Goal: Information Seeking & Learning: Compare options

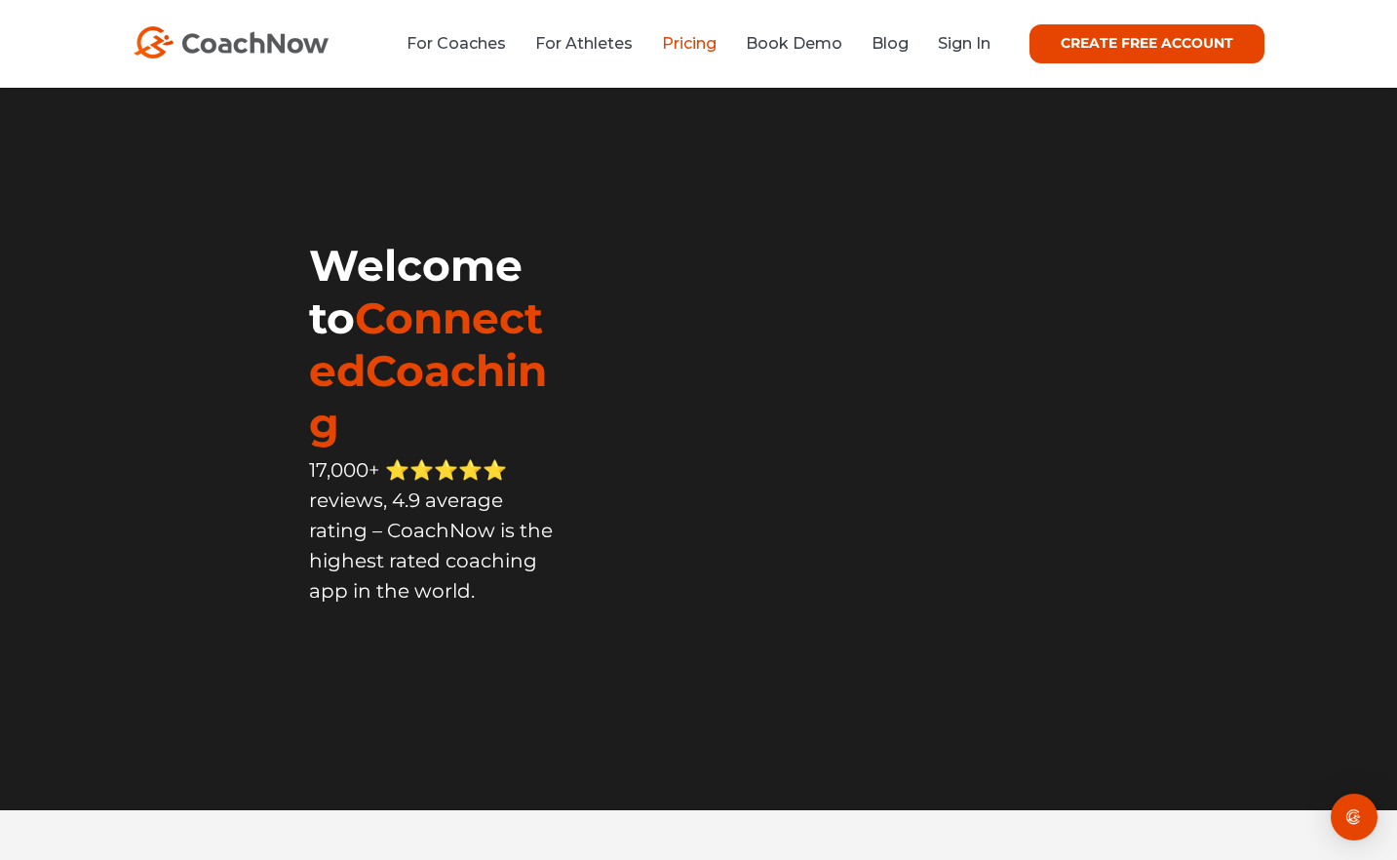
click at [702, 50] on link "Pricing" at bounding box center [689, 43] width 55 height 19
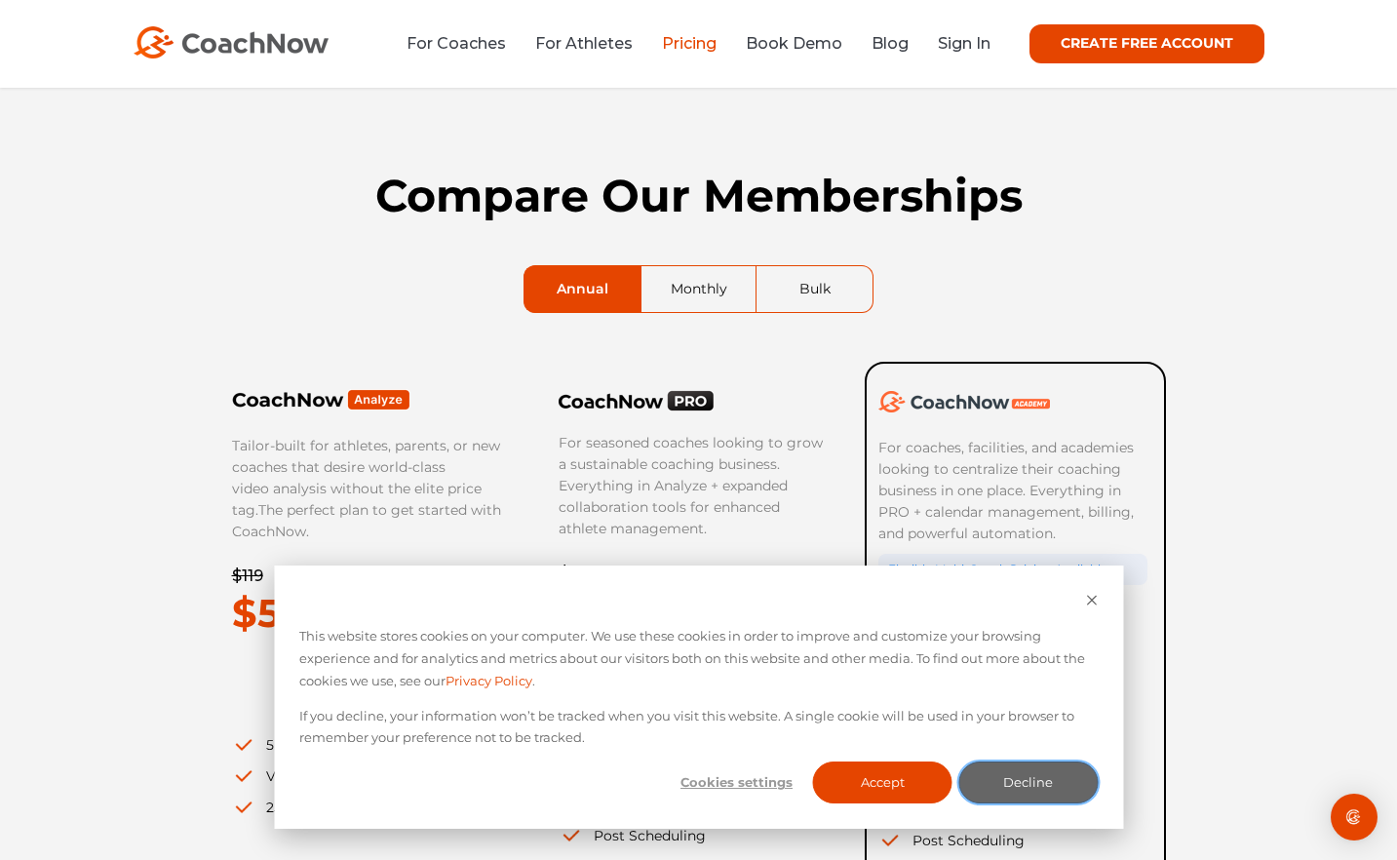
click at [1054, 784] on button "Decline" at bounding box center [1027, 782] width 139 height 42
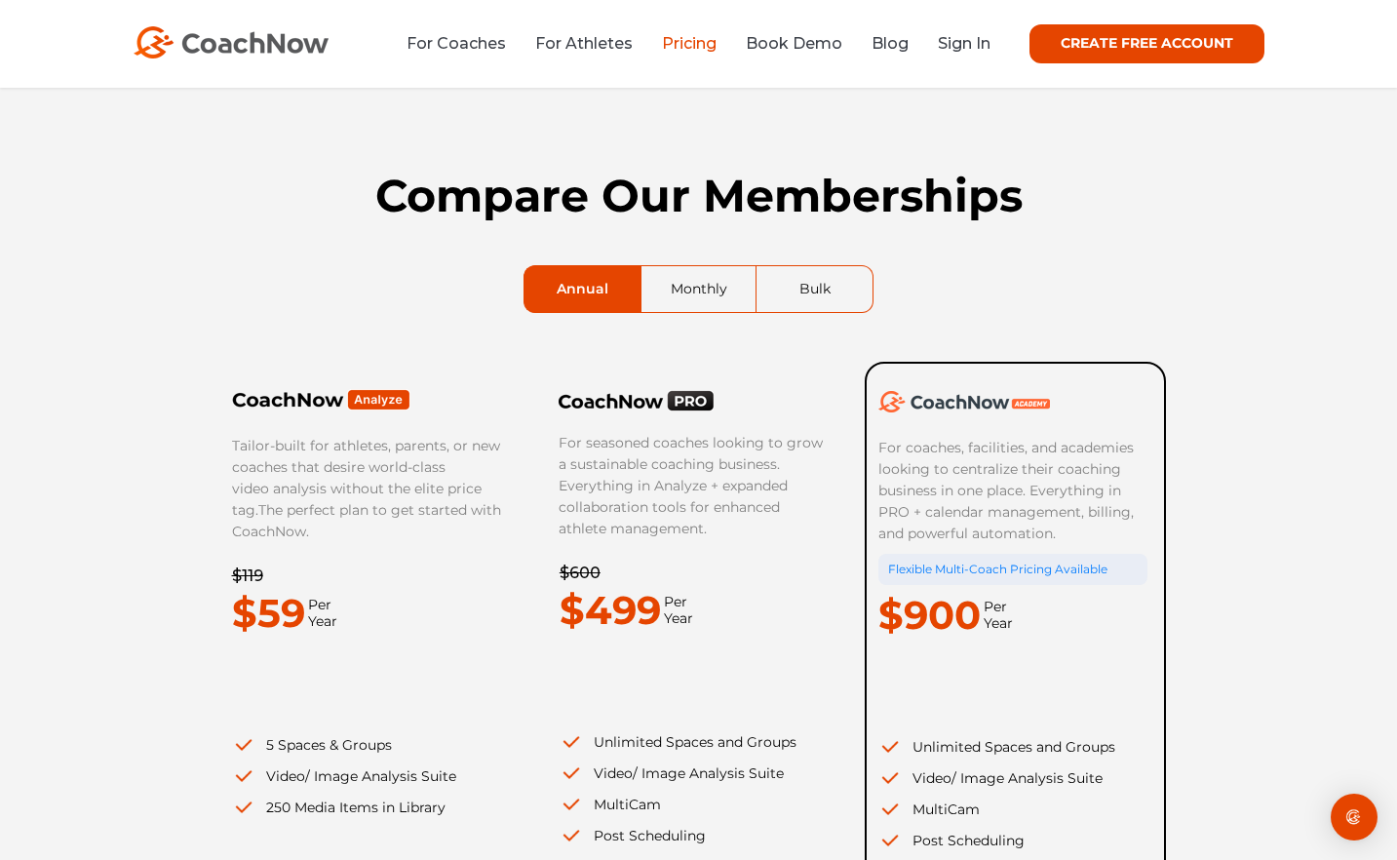
click at [689, 280] on link "Monthly" at bounding box center [698, 289] width 115 height 46
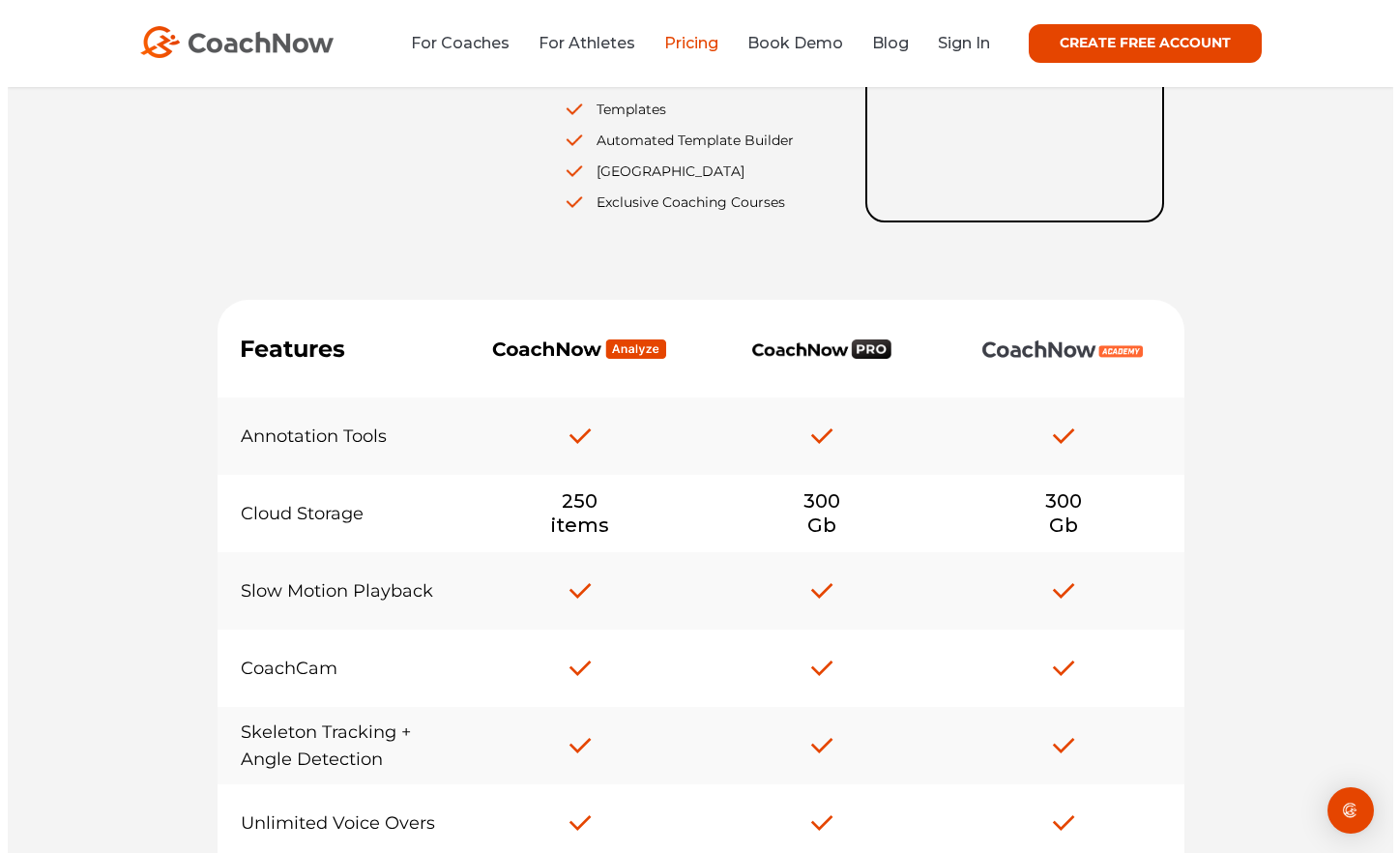
scroll to position [969, 0]
